Goal: Check status: Check status

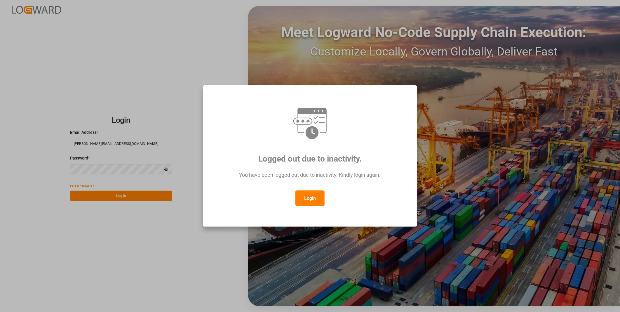
click at [309, 202] on button "Login" at bounding box center [309, 198] width 29 height 16
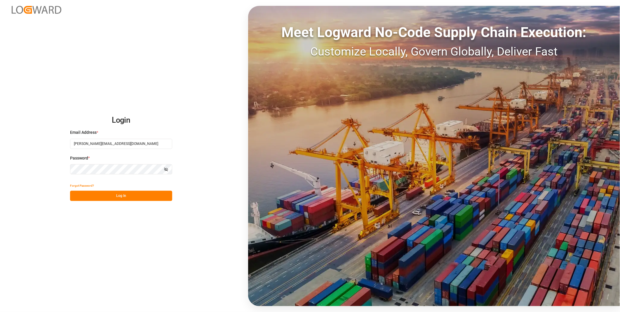
click at [123, 200] on button "Log In" at bounding box center [121, 196] width 102 height 10
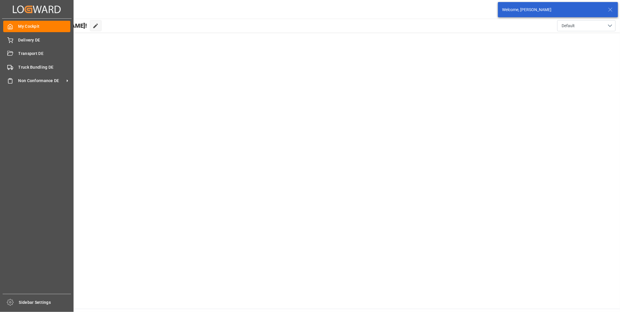
click at [19, 53] on span "Transport DE" at bounding box center [44, 53] width 52 height 6
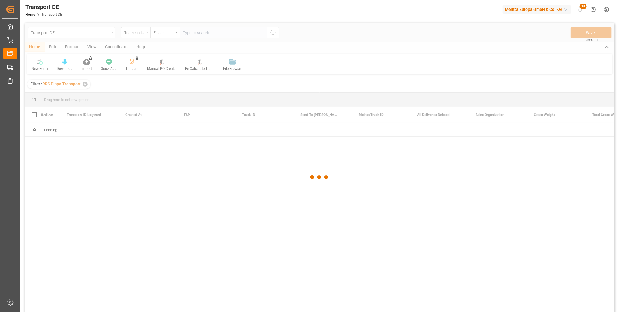
click at [120, 46] on div at bounding box center [319, 177] width 589 height 308
click at [134, 38] on div at bounding box center [319, 177] width 589 height 308
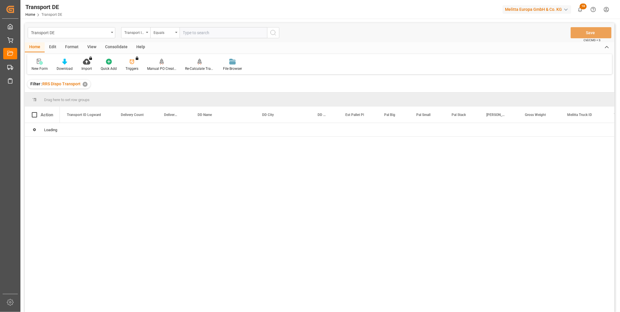
drag, startPoint x: 111, startPoint y: 45, endPoint x: 99, endPoint y: 48, distance: 13.1
click at [110, 48] on div "Consolidate" at bounding box center [116, 47] width 31 height 10
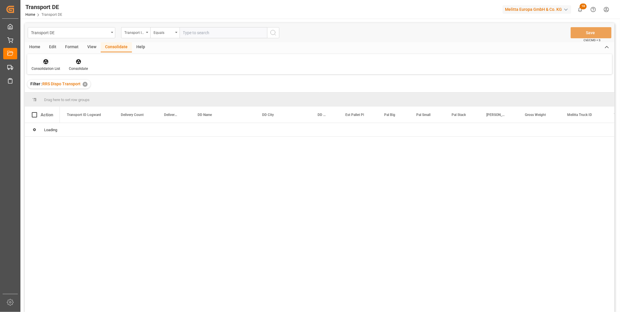
drag, startPoint x: 99, startPoint y: 48, endPoint x: 50, endPoint y: 62, distance: 50.6
click at [50, 62] on div at bounding box center [46, 61] width 29 height 6
click at [69, 107] on div "Truck Bundling RRS Dispo Export" at bounding box center [66, 106] width 61 height 6
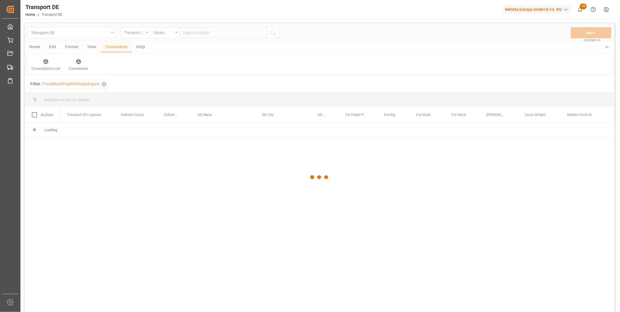
click at [136, 34] on div at bounding box center [319, 177] width 589 height 308
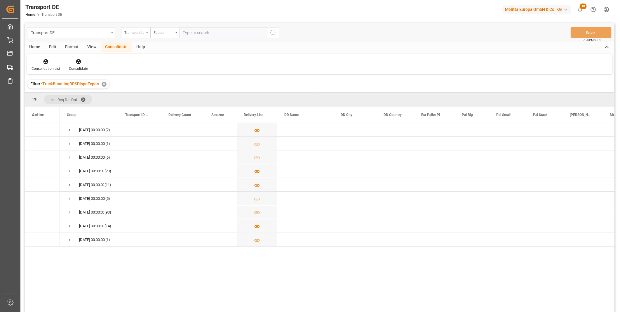
click at [146, 32] on icon "open menu" at bounding box center [147, 32] width 2 height 1
